Goal: Check status: Check status

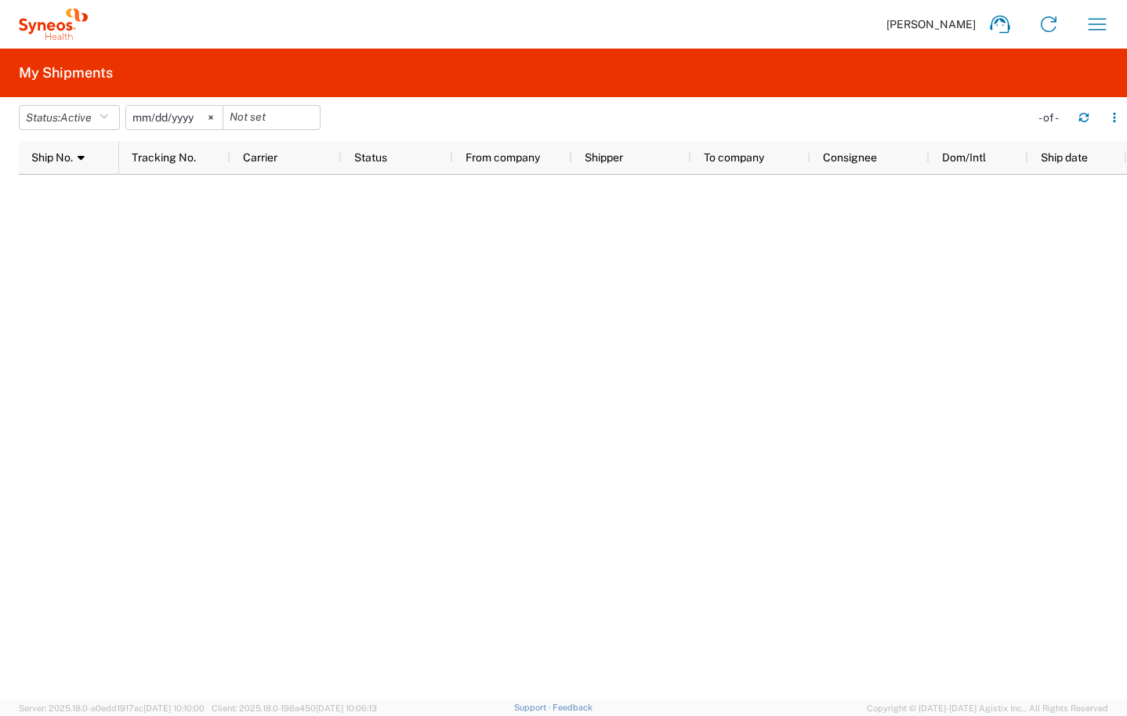
click at [163, 76] on agx-form-header "My Shipments" at bounding box center [563, 73] width 1127 height 49
click at [1004, 24] on icon at bounding box center [999, 24] width 25 height 25
click at [219, 419] on div at bounding box center [623, 437] width 1008 height 525
click at [674, 681] on div at bounding box center [623, 437] width 1008 height 525
click at [80, 116] on span "Active" at bounding box center [75, 117] width 31 height 13
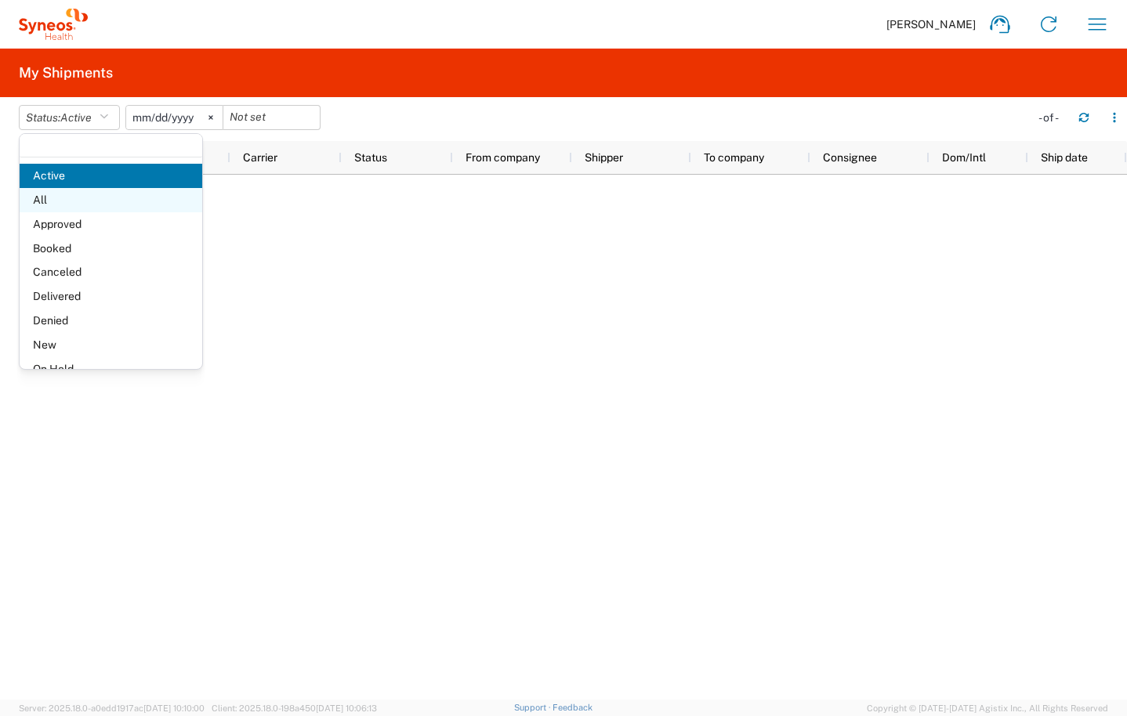
click at [74, 204] on span "All" at bounding box center [111, 200] width 183 height 24
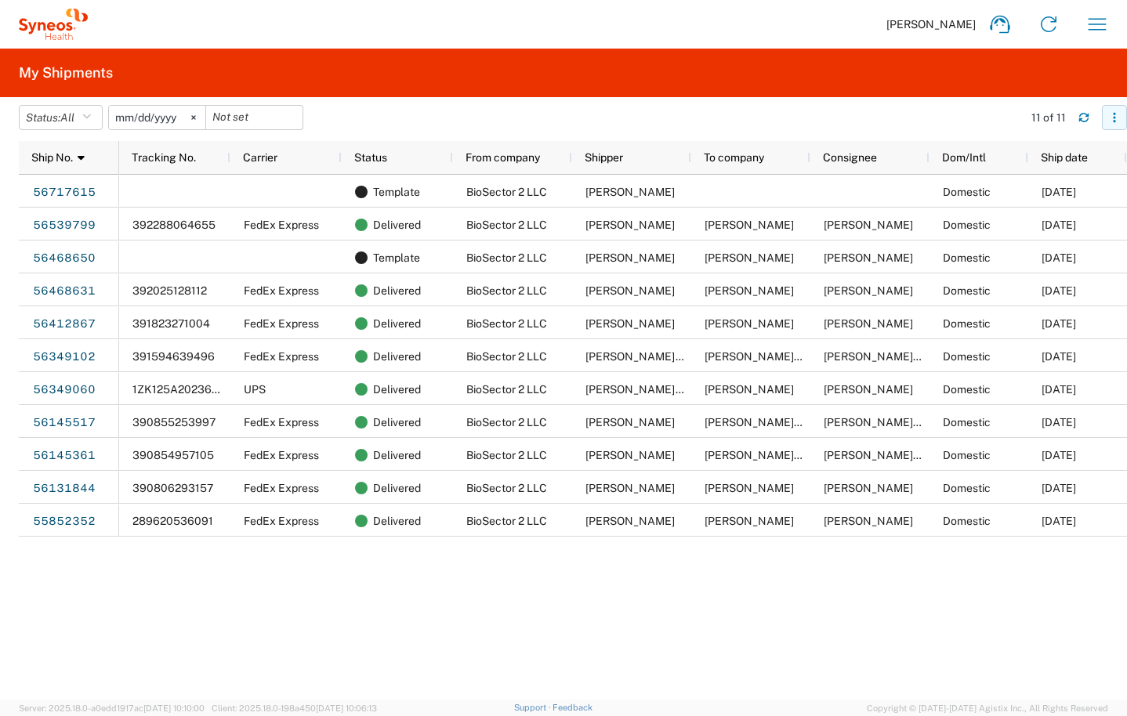
click at [1111, 117] on icon "button" at bounding box center [1114, 117] width 11 height 11
click at [257, 581] on div "Template BioSector 2 LLC Grace Hennigan Domestic 09/04/2025 392288064655 FedEx …" at bounding box center [623, 437] width 1008 height 525
click at [193, 118] on svg-icon at bounding box center [194, 118] width 24 height 24
click at [67, 120] on span "All" at bounding box center [67, 117] width 14 height 13
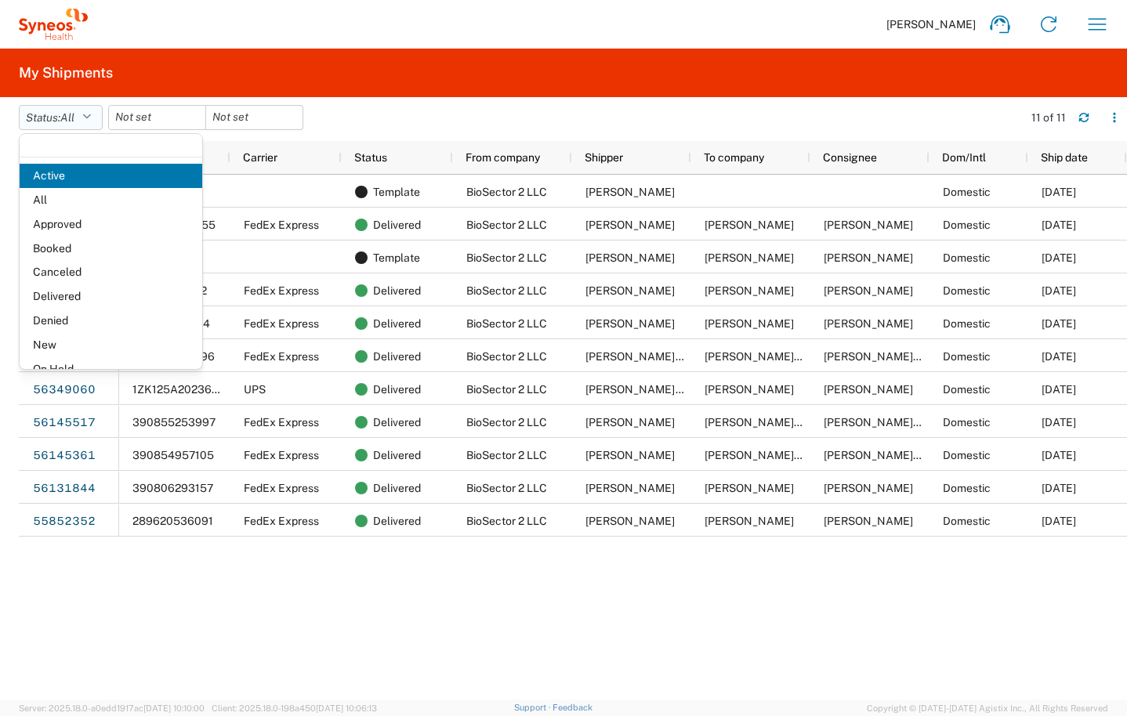
click at [67, 120] on span "All" at bounding box center [67, 117] width 14 height 13
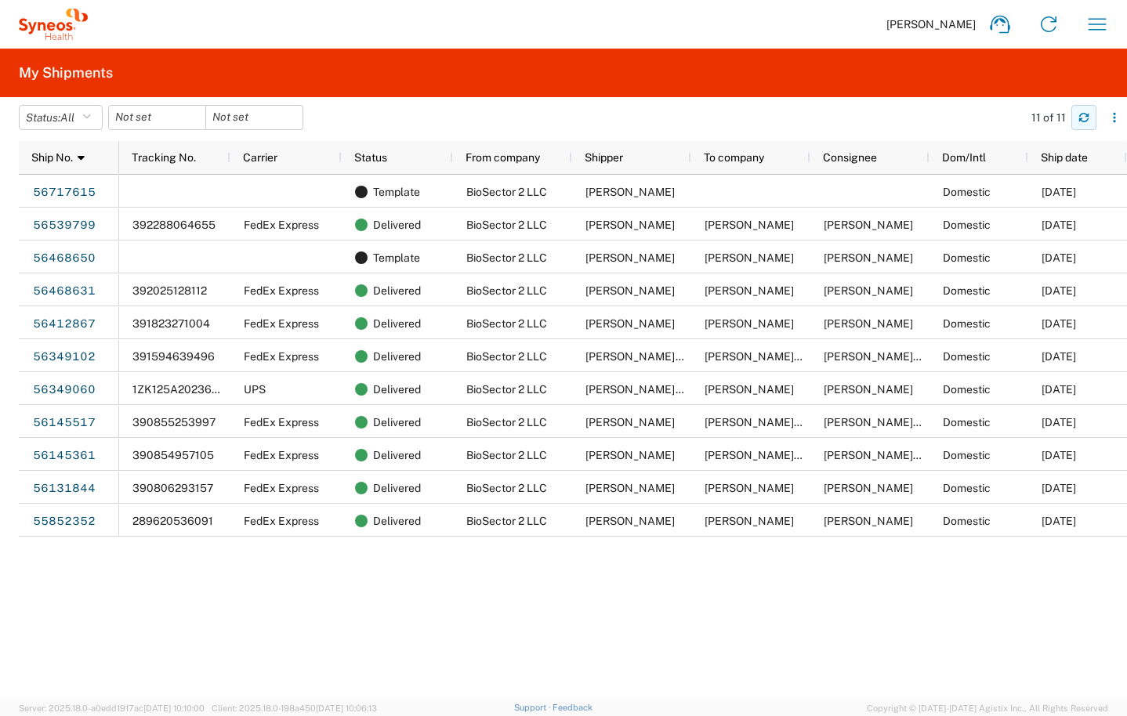
click at [1085, 116] on icon "button" at bounding box center [1083, 115] width 9 height 4
click at [1117, 18] on div "Grace Hennigan Home Shipment estimator Shipment tracking Desktop shipment reque…" at bounding box center [605, 24] width 1034 height 38
click at [1114, 18] on button "button" at bounding box center [1097, 24] width 38 height 38
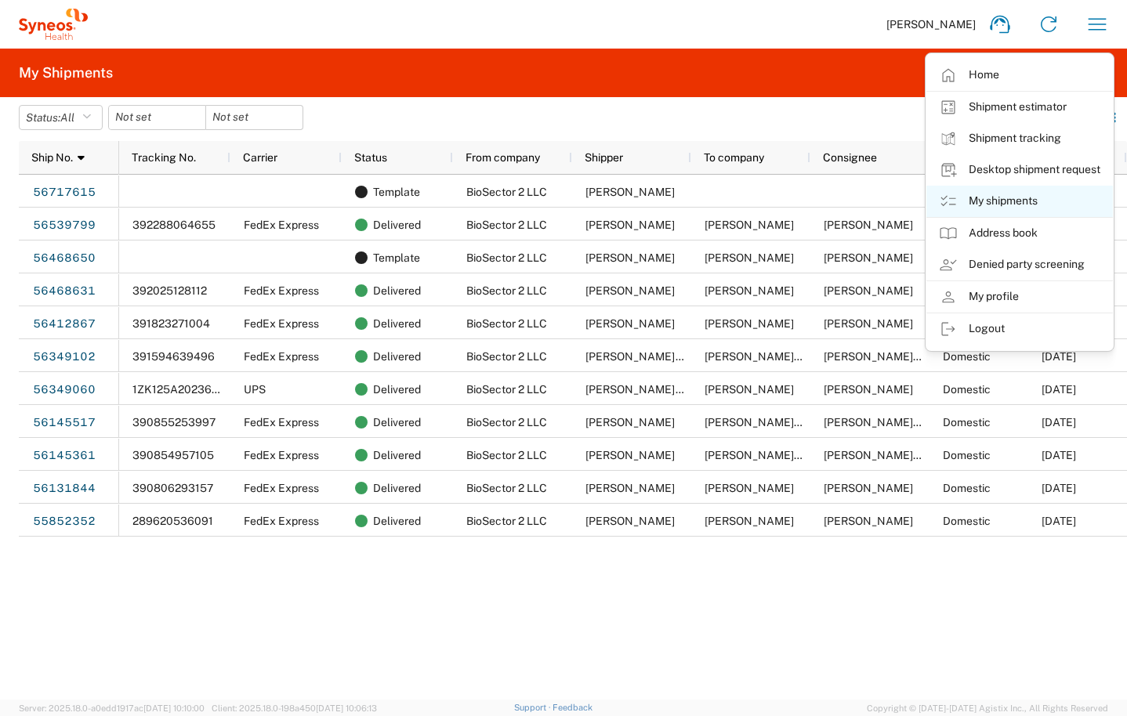
click at [978, 190] on link "My shipments" at bounding box center [1019, 201] width 187 height 31
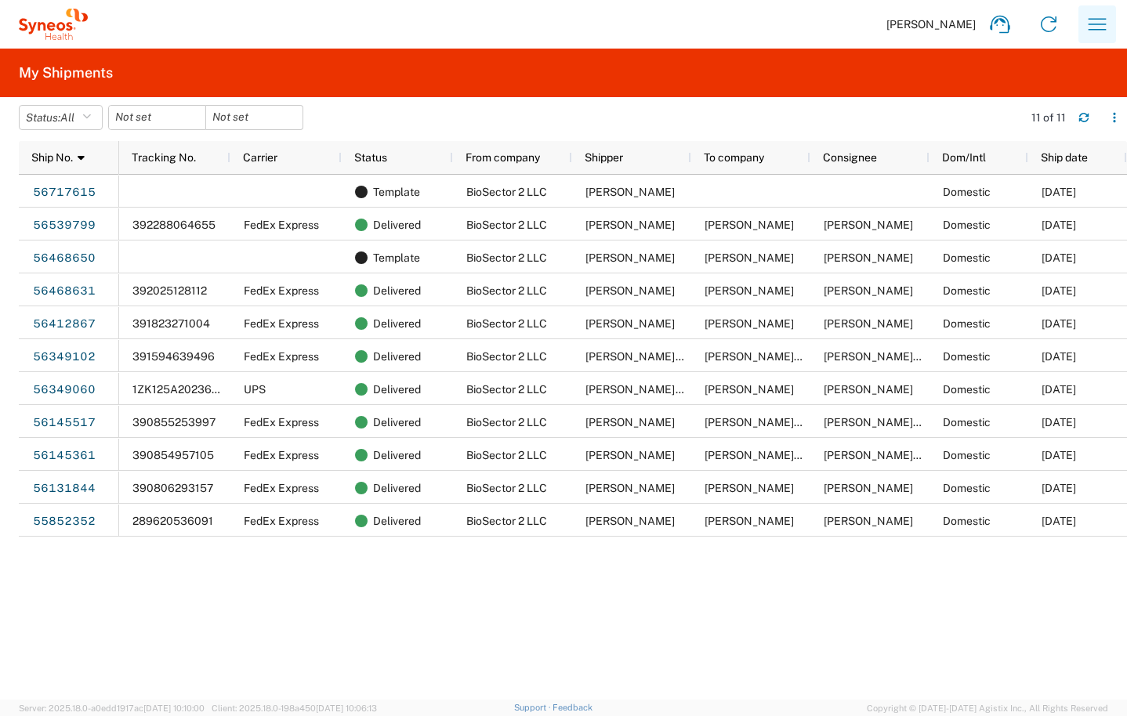
click at [1096, 16] on icon "button" at bounding box center [1097, 24] width 25 height 25
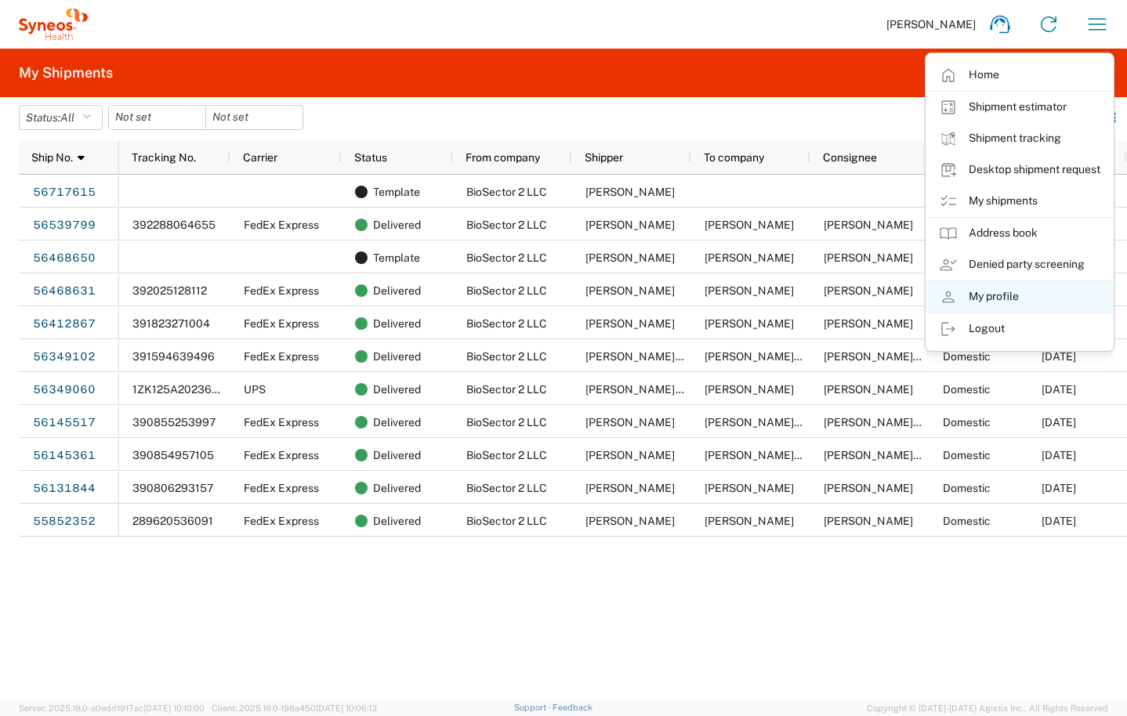
click at [980, 288] on link "My profile" at bounding box center [1019, 296] width 187 height 31
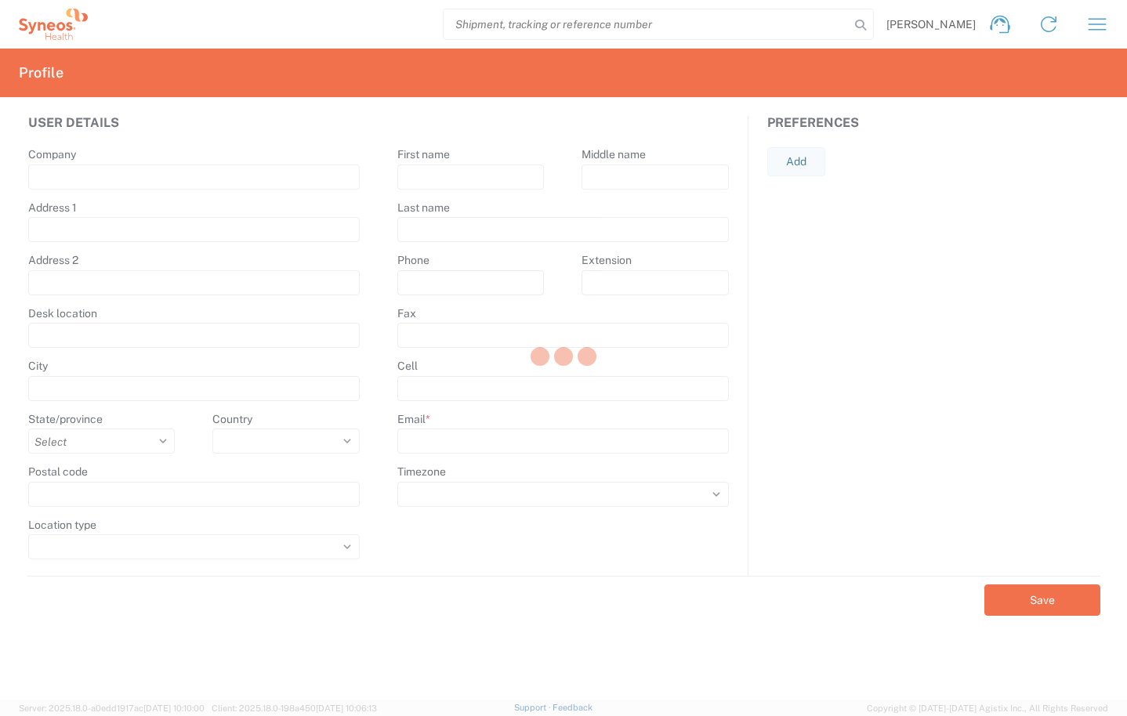
type input "200 Vesey Street"
type input "40th Floor"
type input "New York"
select select
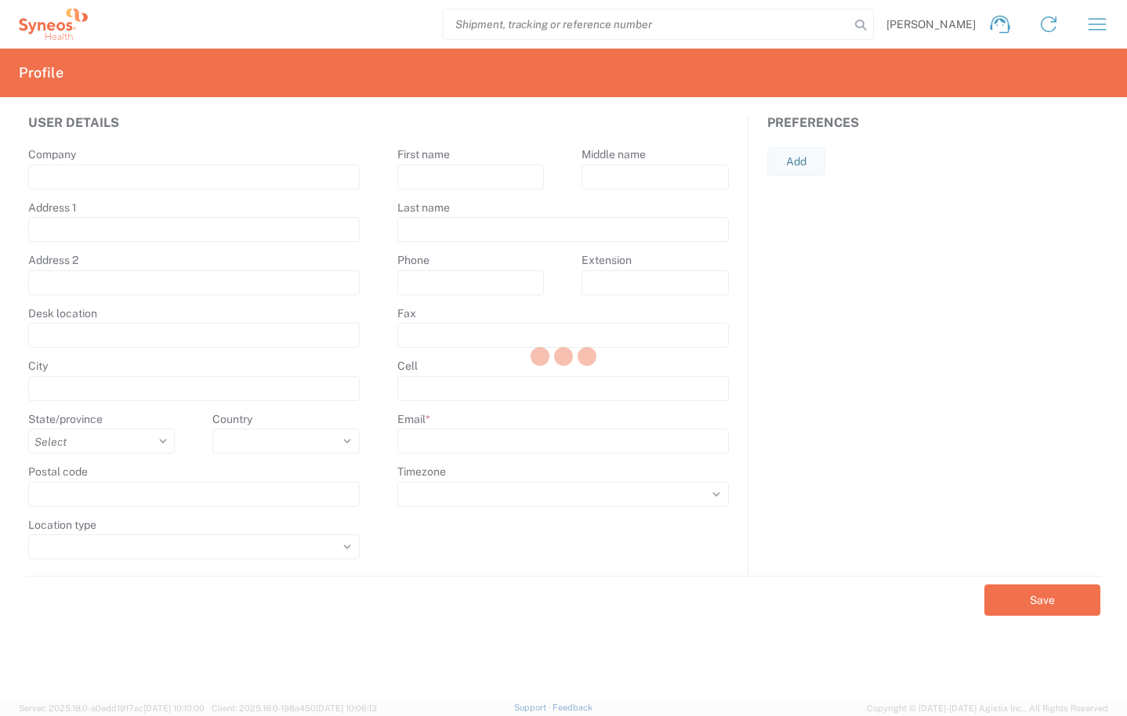
type input "10281"
select select
type input "Grace"
type input "Hennigan"
type input "grace.hennigan@syneoshealth.com"
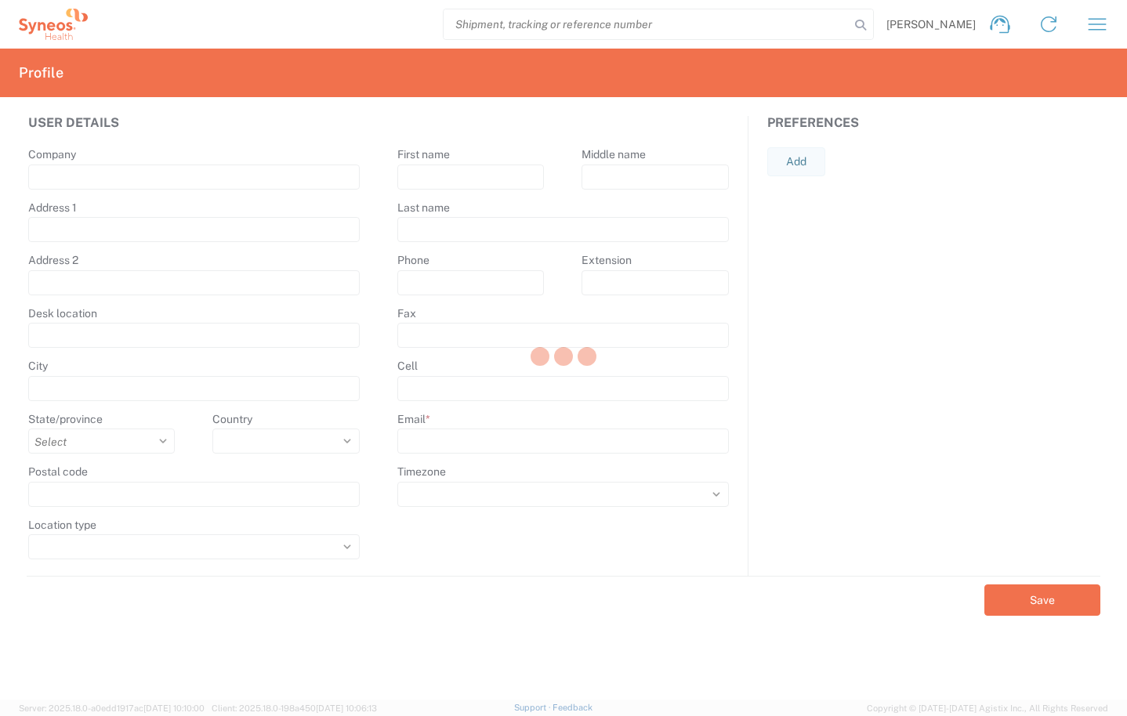
select select
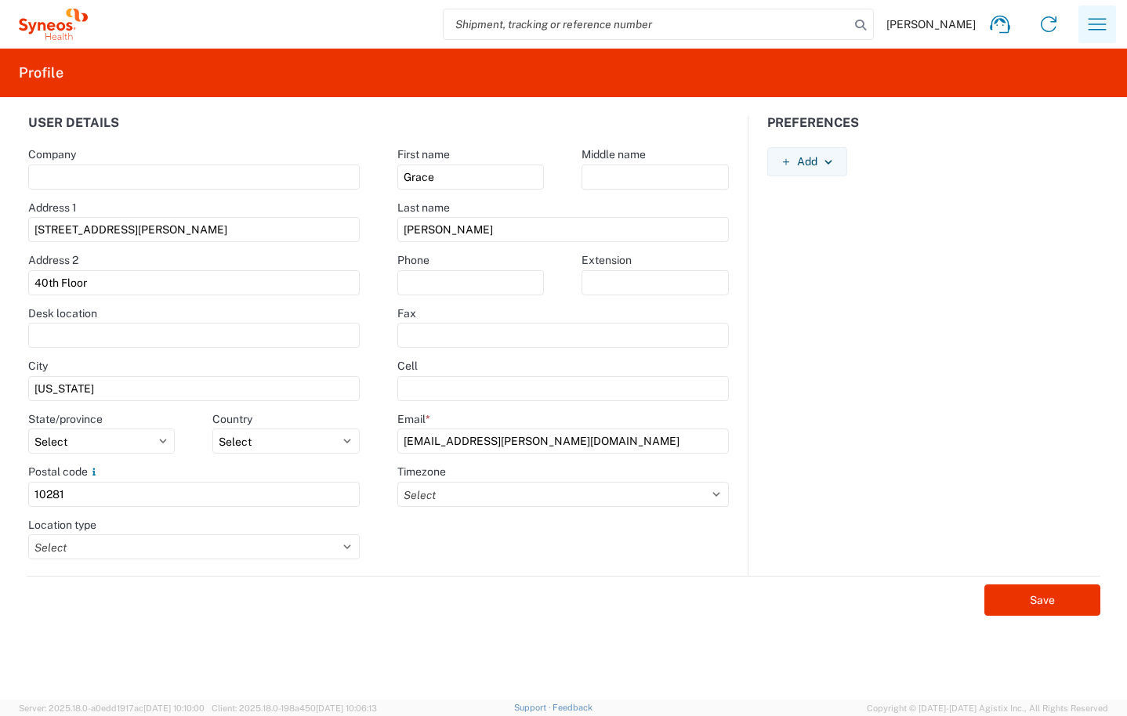
click at [1082, 22] on button "button" at bounding box center [1097, 24] width 38 height 38
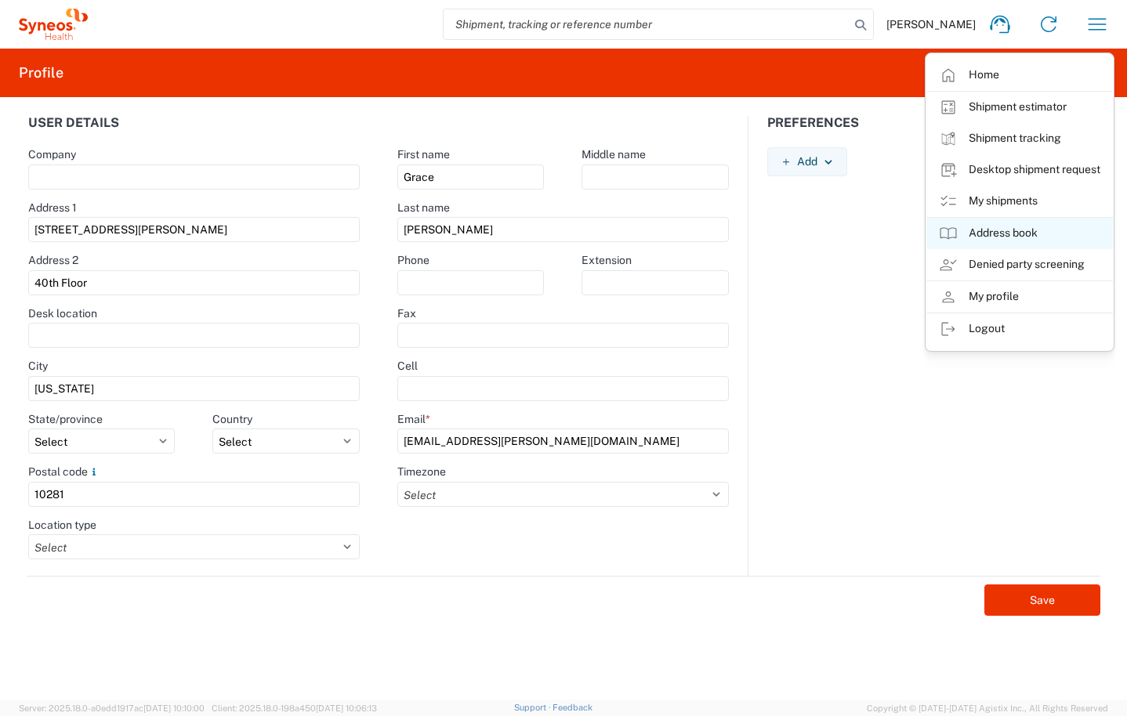
click at [980, 234] on link "Address book" at bounding box center [1019, 233] width 187 height 31
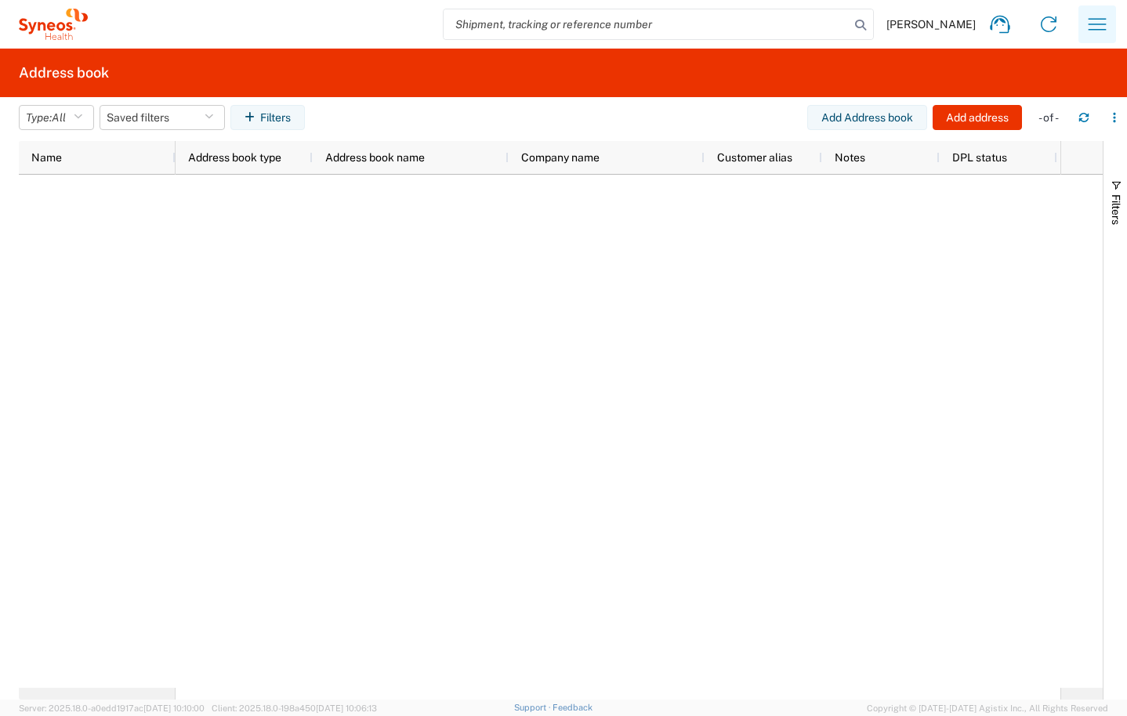
click at [1097, 26] on icon "button" at bounding box center [1097, 24] width 25 height 25
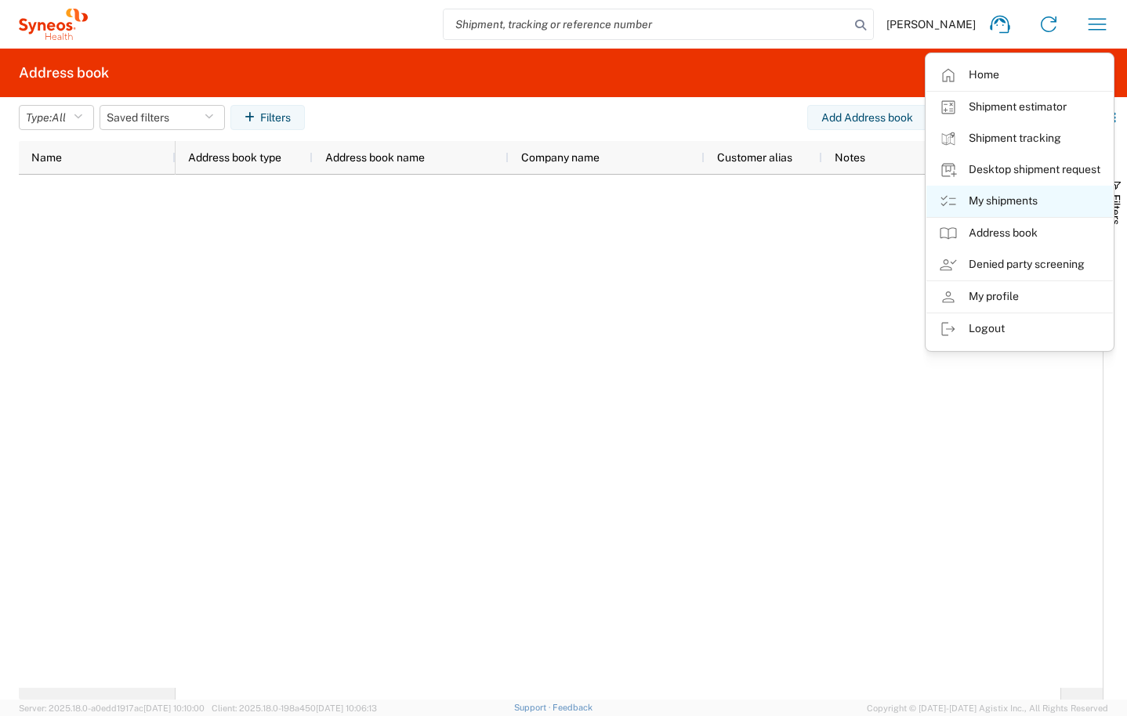
click at [978, 198] on link "My shipments" at bounding box center [1019, 201] width 187 height 31
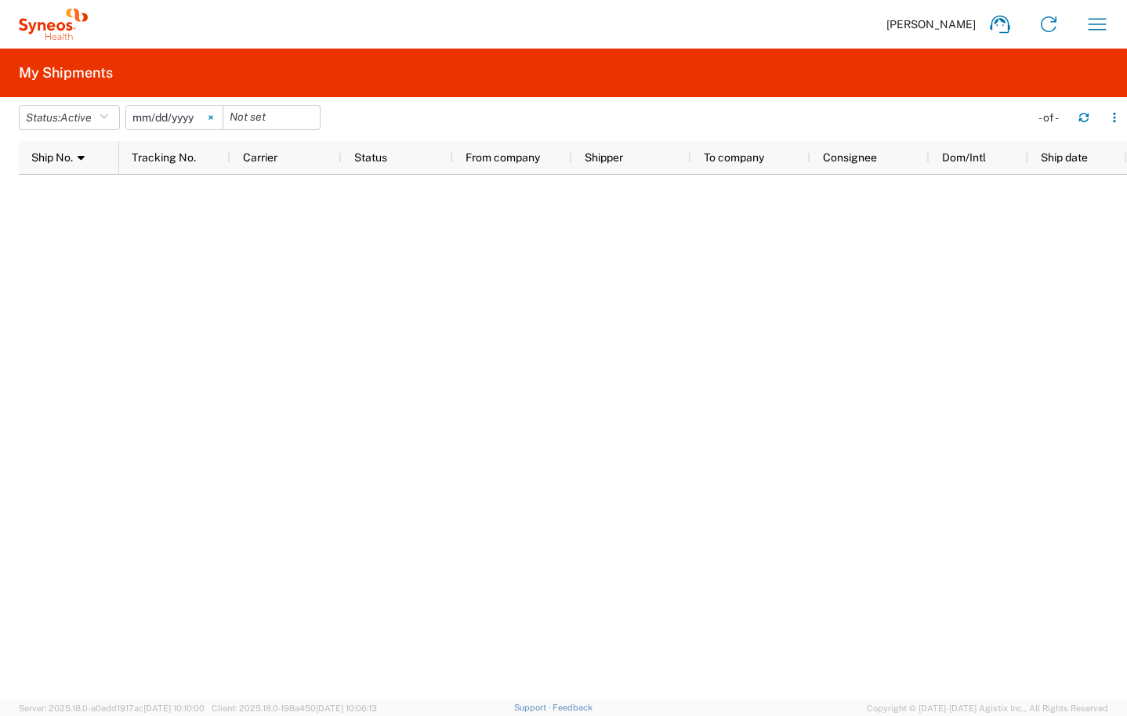
click at [212, 118] on icon at bounding box center [210, 118] width 4 height 4
click at [108, 122] on icon "button" at bounding box center [104, 117] width 9 height 11
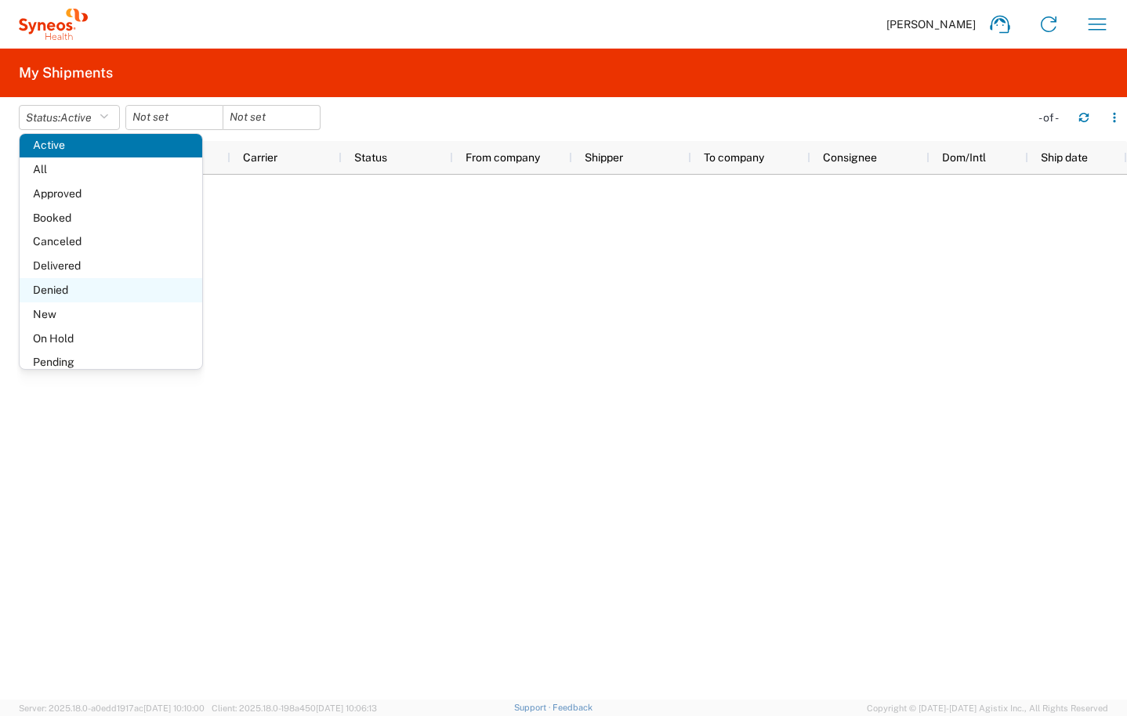
scroll to position [33, 0]
click at [58, 270] on span "Delivered" at bounding box center [111, 264] width 183 height 24
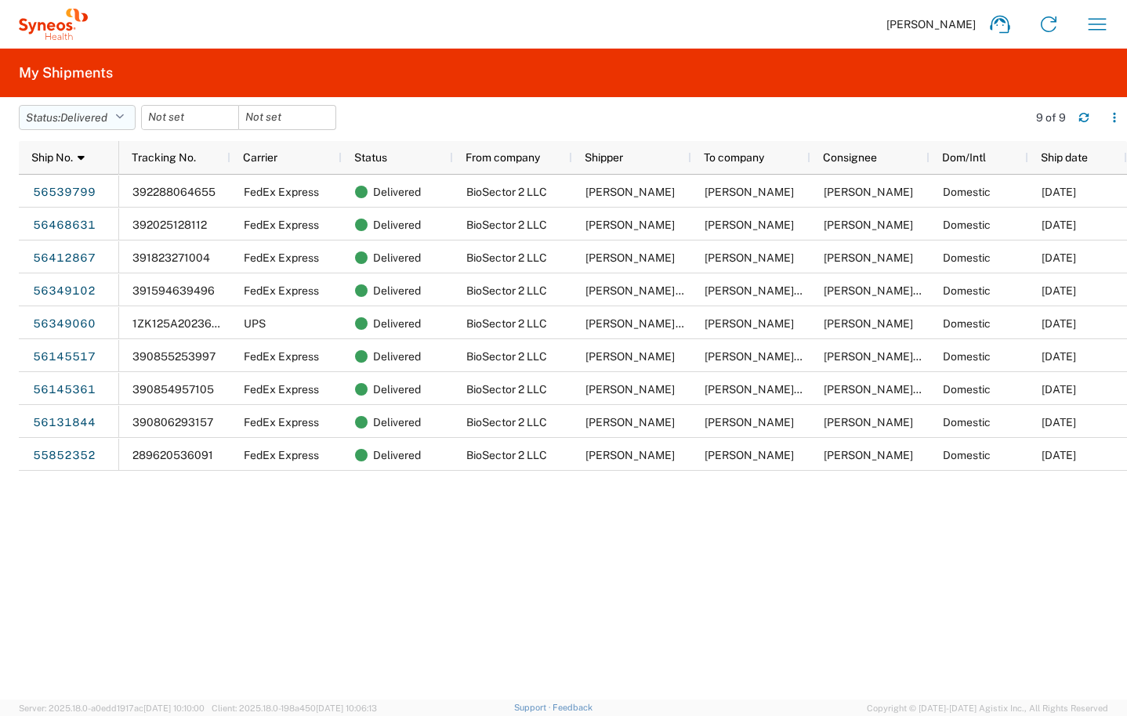
click at [118, 113] on button "Status: Delivered" at bounding box center [77, 117] width 117 height 25
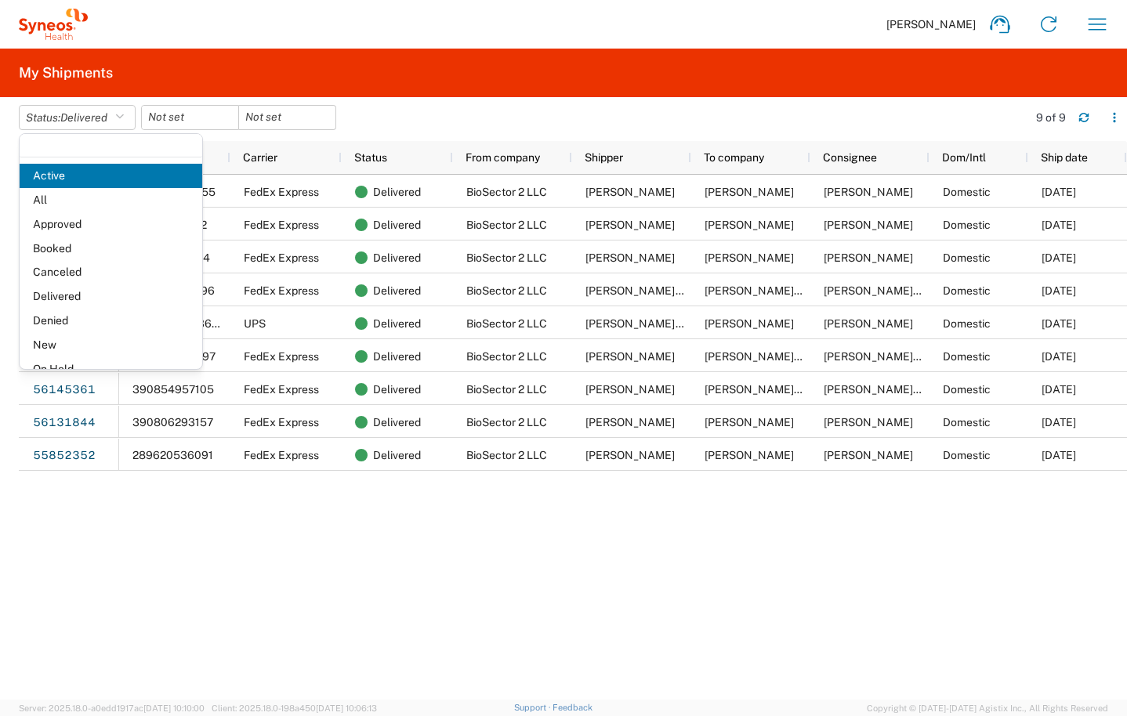
click at [382, 542] on div "392288064655 FedEx Express Delivered BioSector 2 LLC Grace Hennigan - ALASTIN J…" at bounding box center [623, 437] width 1008 height 525
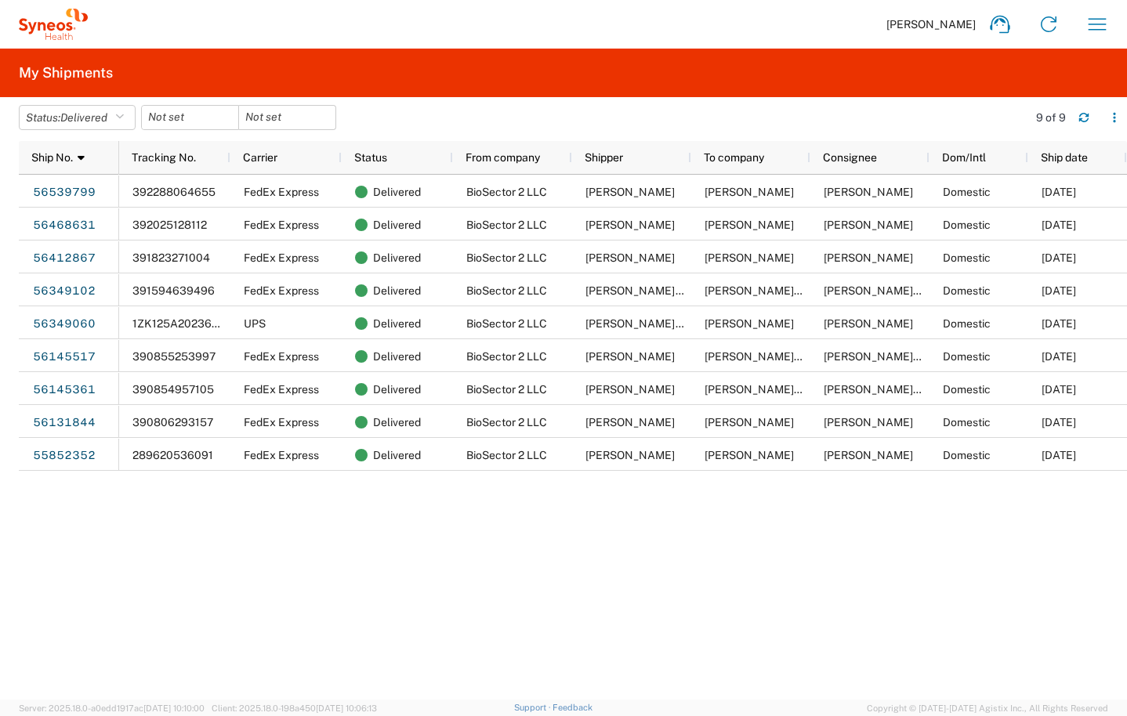
click at [201, 560] on div "392288064655 FedEx Express Delivered BioSector 2 LLC Grace Hennigan - ALASTIN J…" at bounding box center [623, 437] width 1008 height 525
click at [1117, 120] on icon "button" at bounding box center [1114, 117] width 11 height 11
click at [562, 540] on div "392288064655 FedEx Express Delivered BioSector 2 LLC Grace Hennigan - ALASTIN J…" at bounding box center [623, 437] width 1008 height 525
